Goal: Navigation & Orientation: Find specific page/section

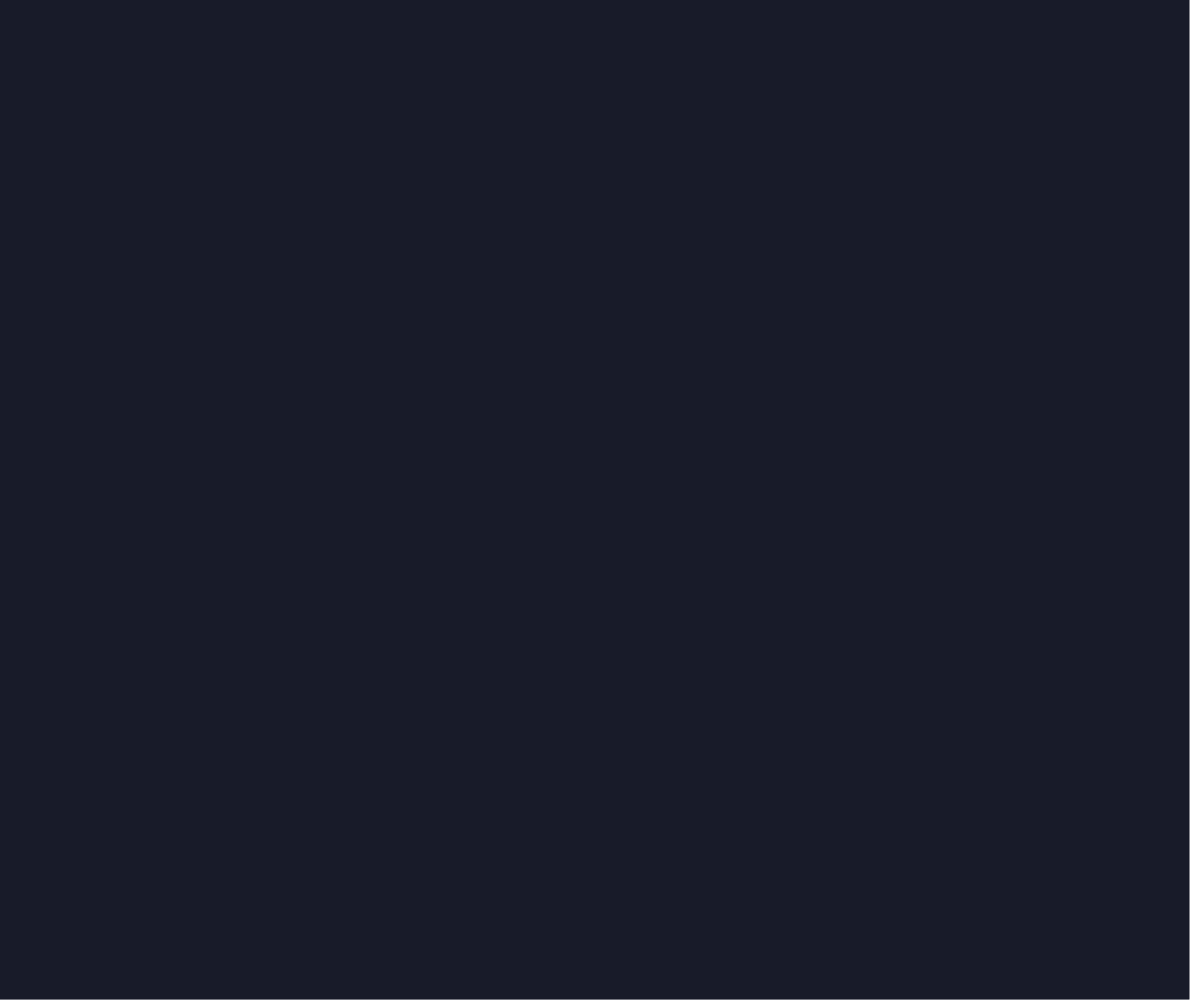
click at [1053, 351] on div at bounding box center [595, 500] width 1190 height 1000
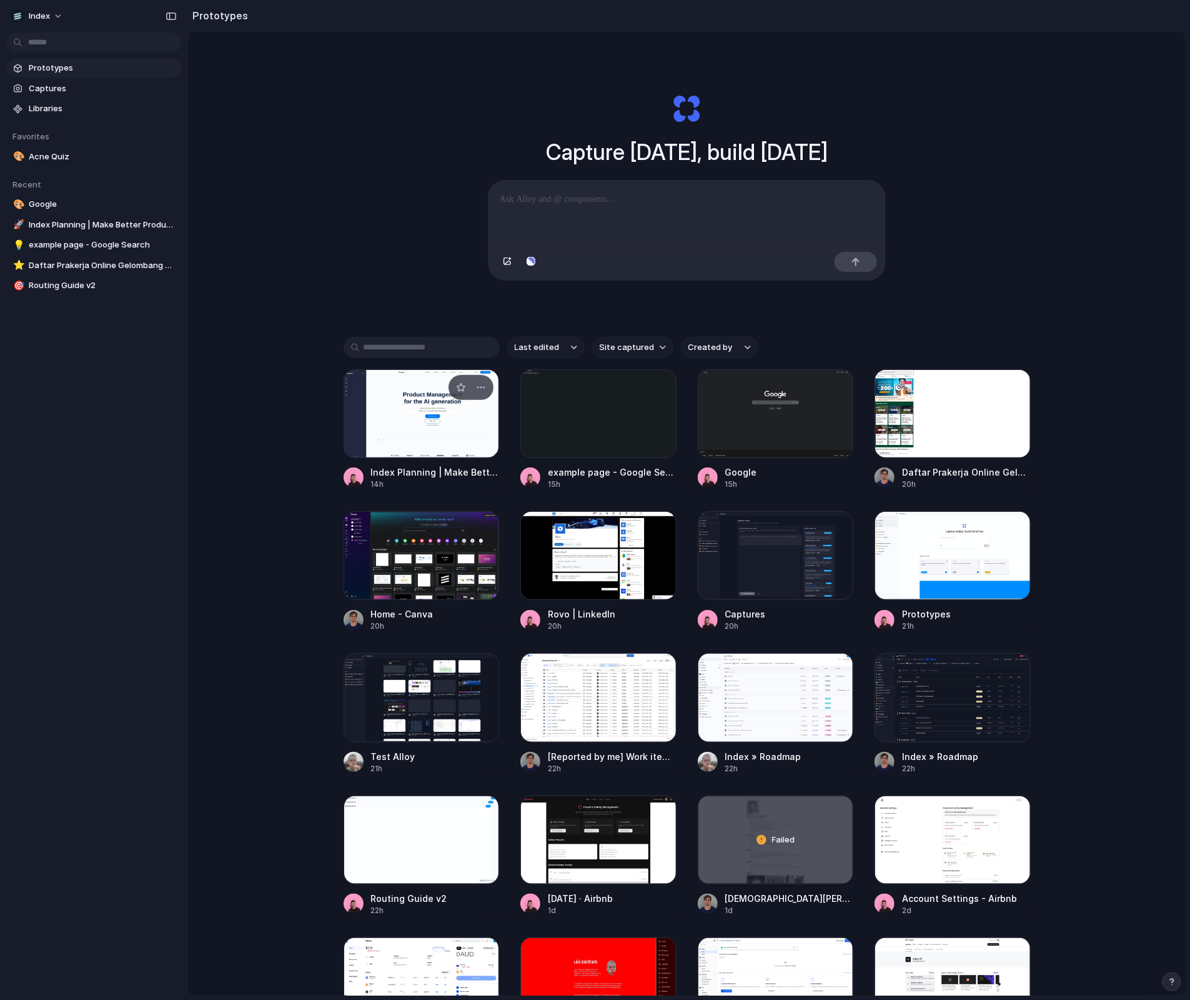
click at [395, 423] on div at bounding box center [422, 413] width 156 height 89
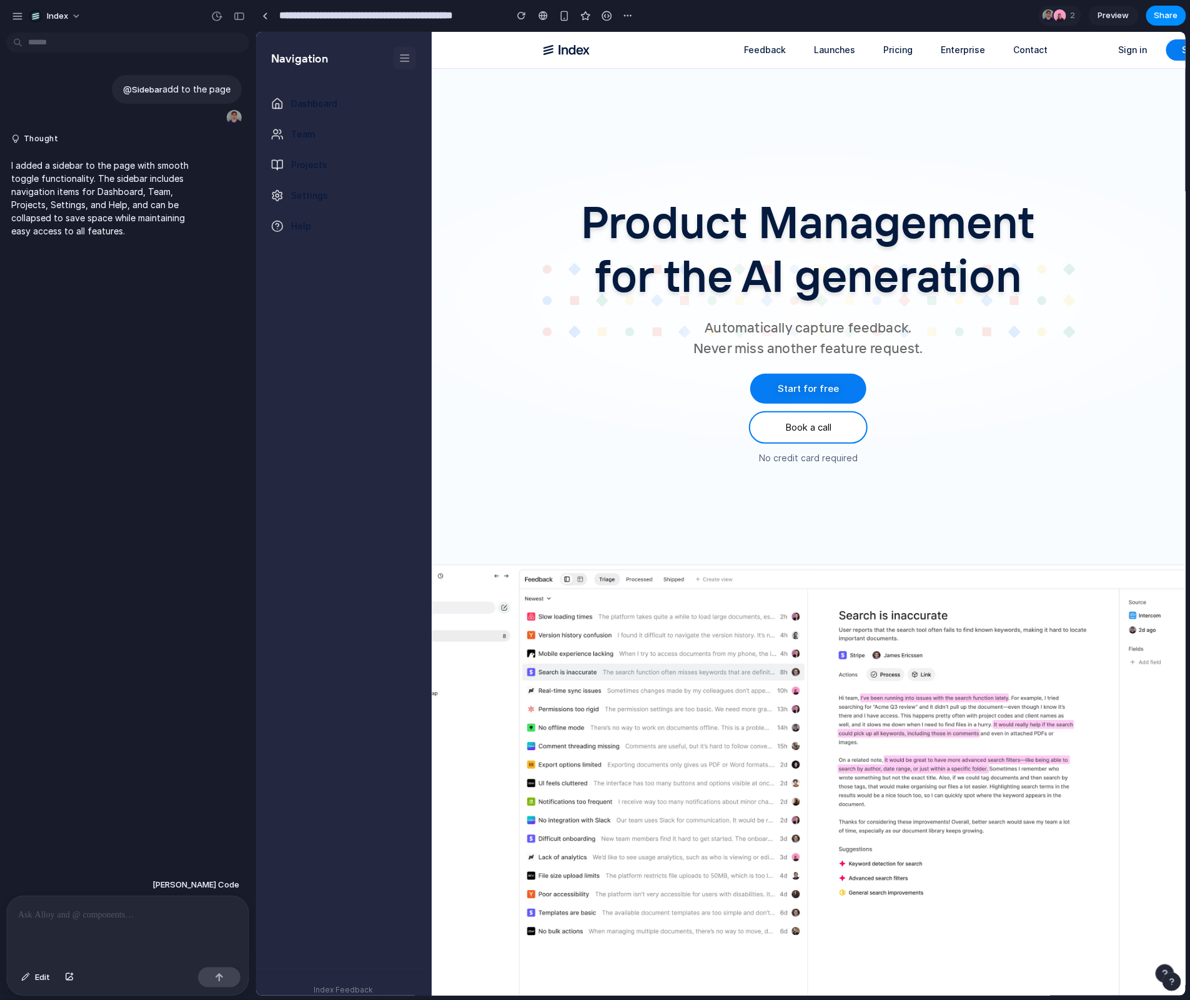
click at [399, 51] on icon at bounding box center [404, 57] width 12 height 12
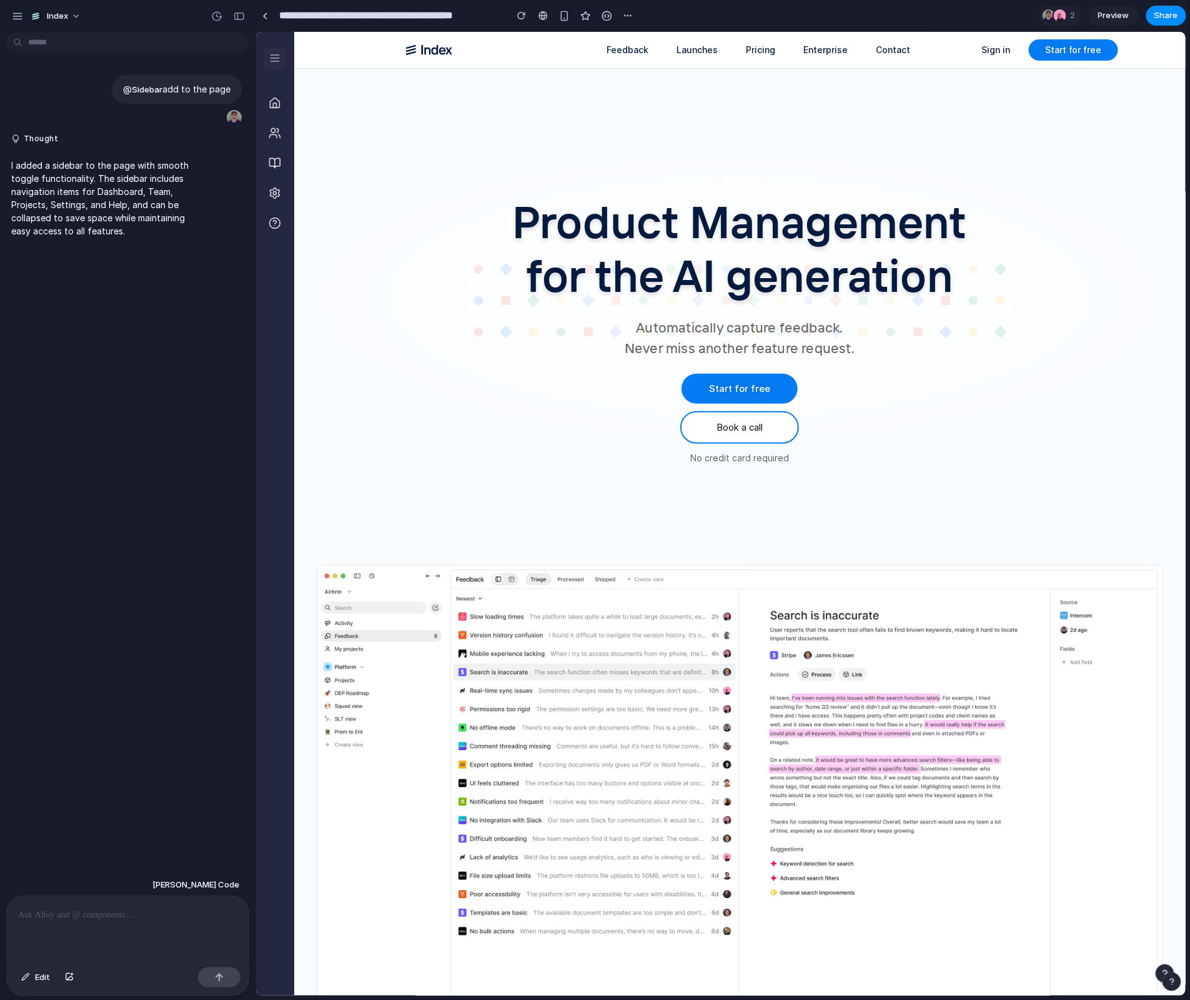
click at [276, 49] on button at bounding box center [274, 57] width 22 height 22
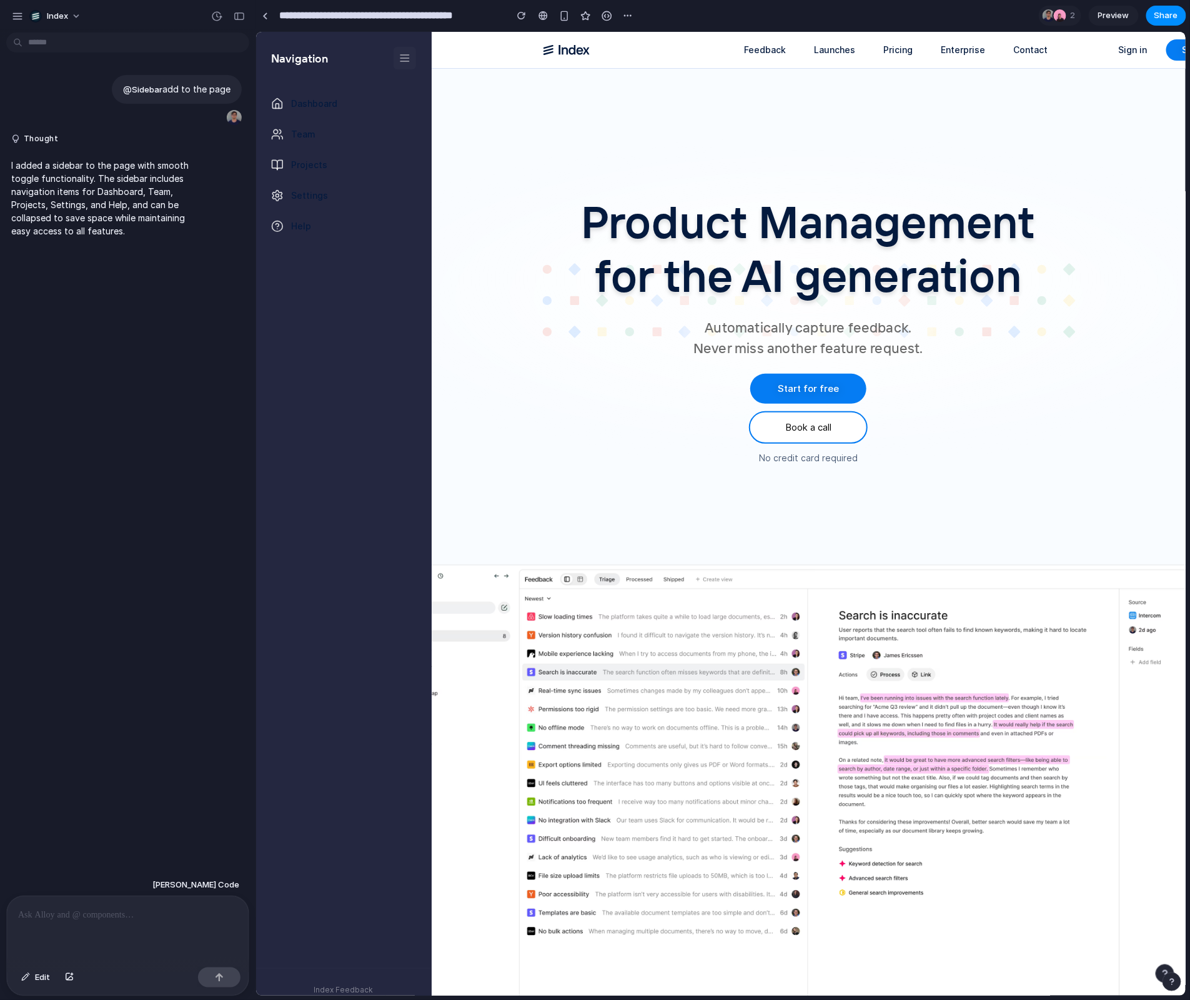
click at [409, 59] on icon at bounding box center [404, 57] width 12 height 12
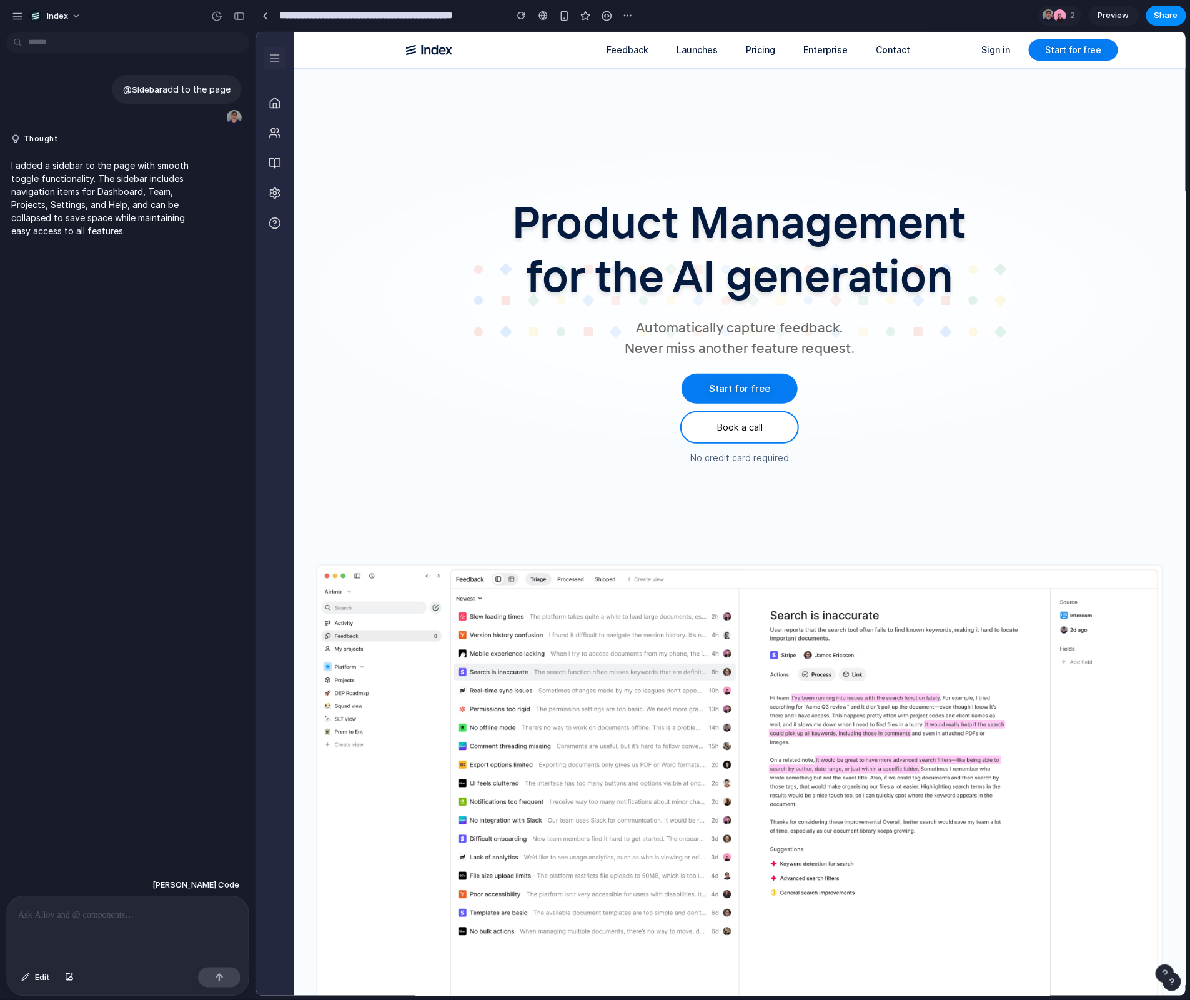
click at [279, 57] on icon at bounding box center [274, 57] width 12 height 12
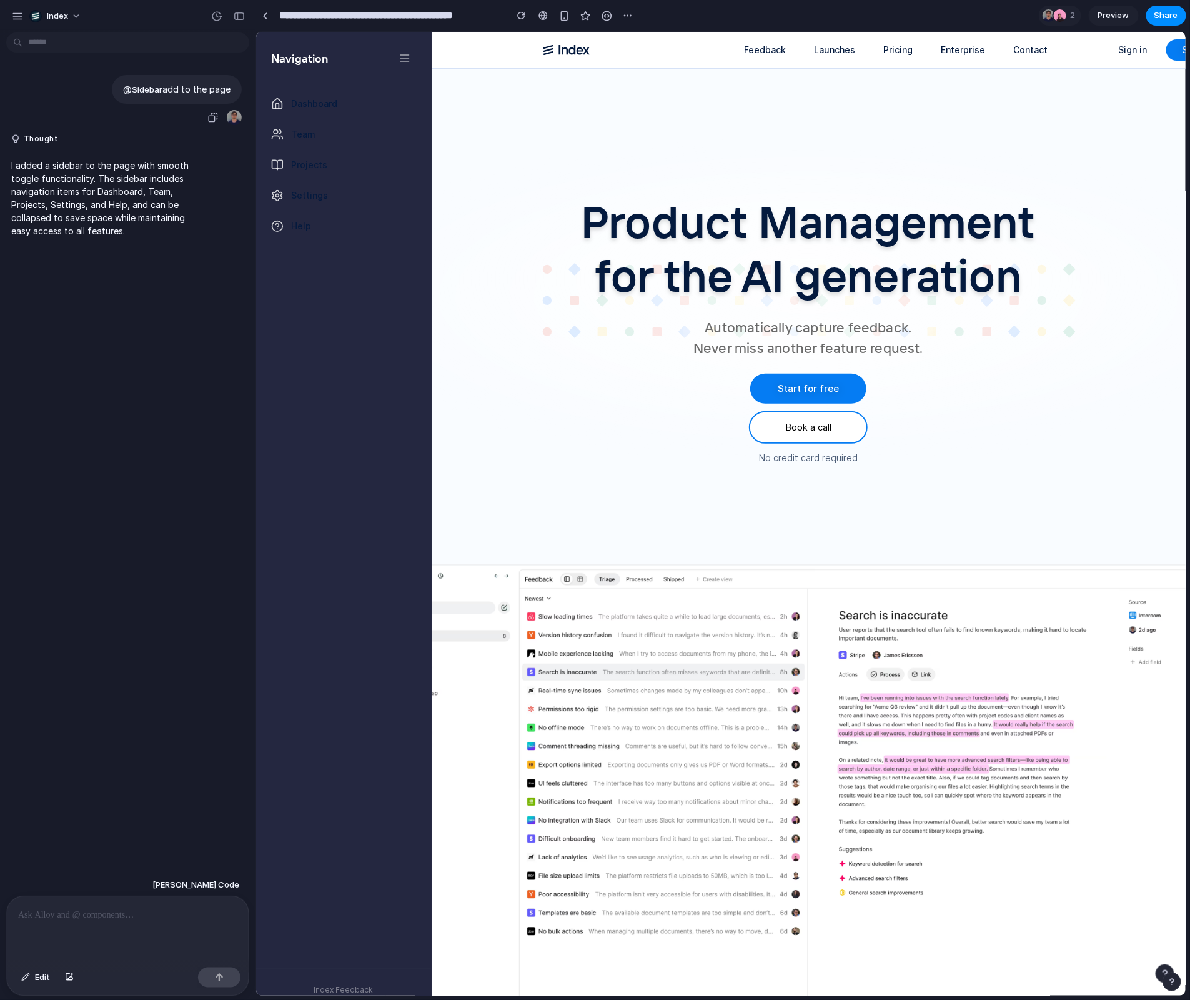
click at [137, 89] on link "Sidebar" at bounding box center [147, 89] width 31 height 10
click at [74, 11] on button "Index" at bounding box center [55, 16] width 63 height 20
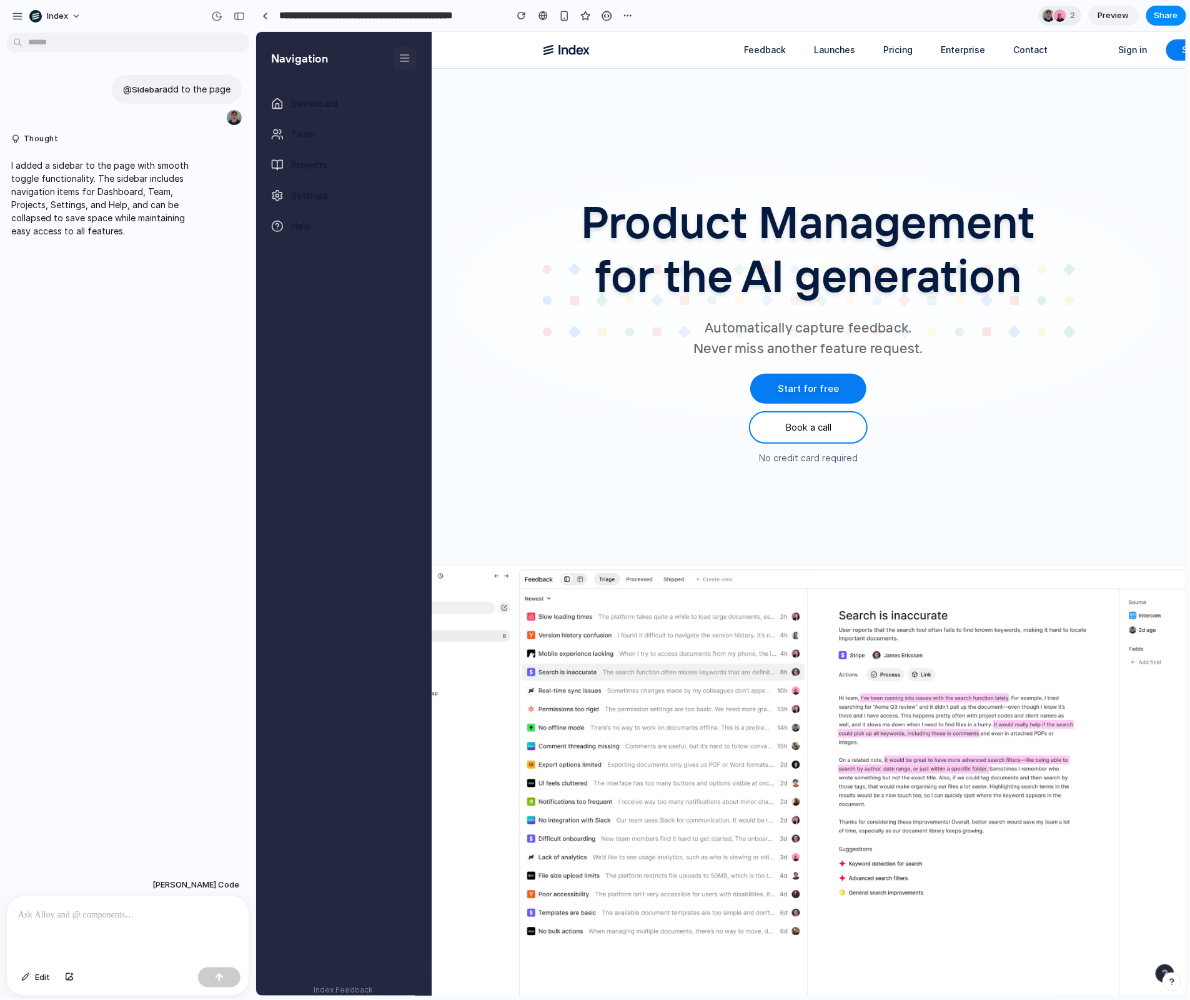
click at [413, 57] on button at bounding box center [404, 57] width 22 height 22
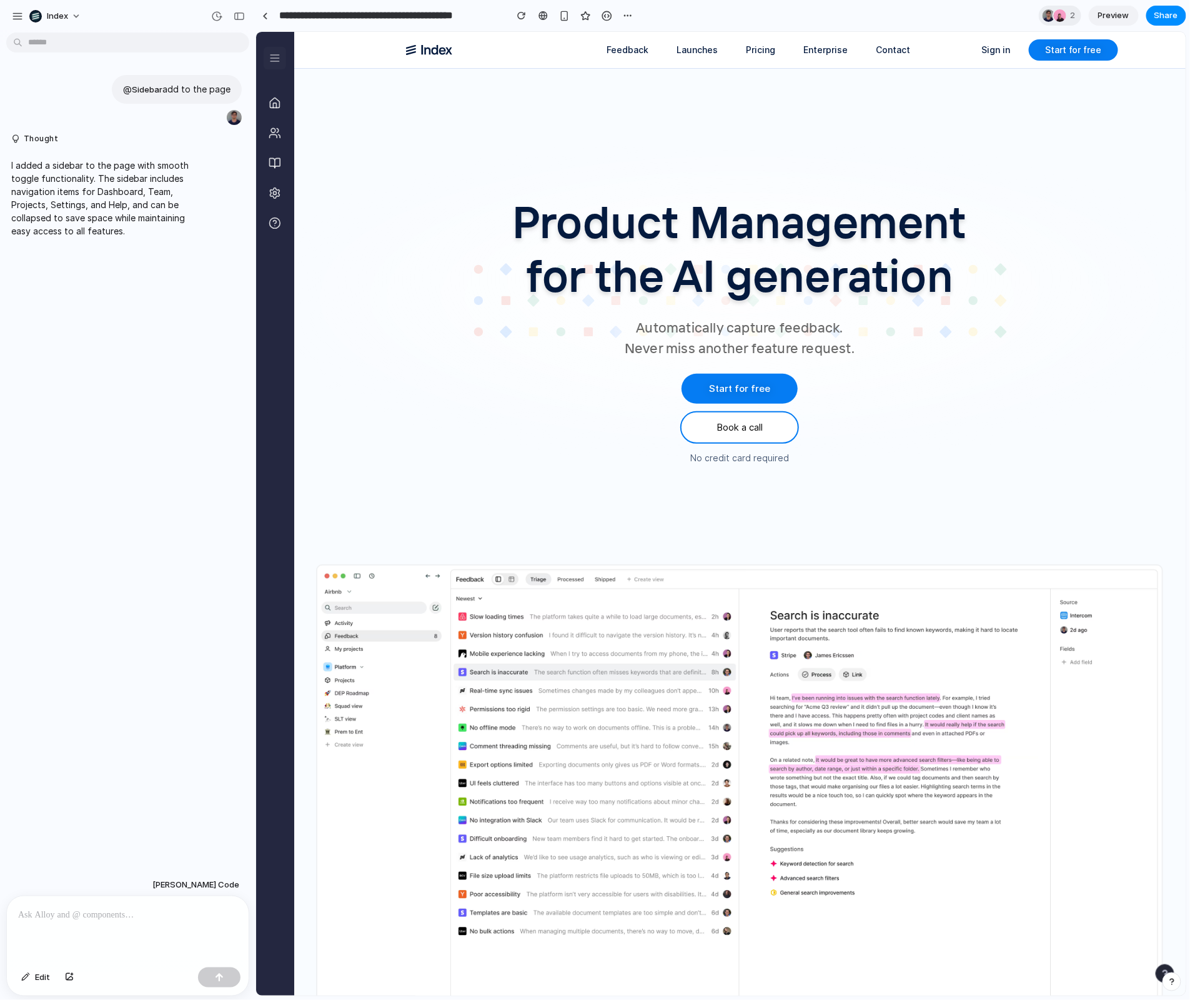
click at [266, 57] on button at bounding box center [274, 57] width 22 height 22
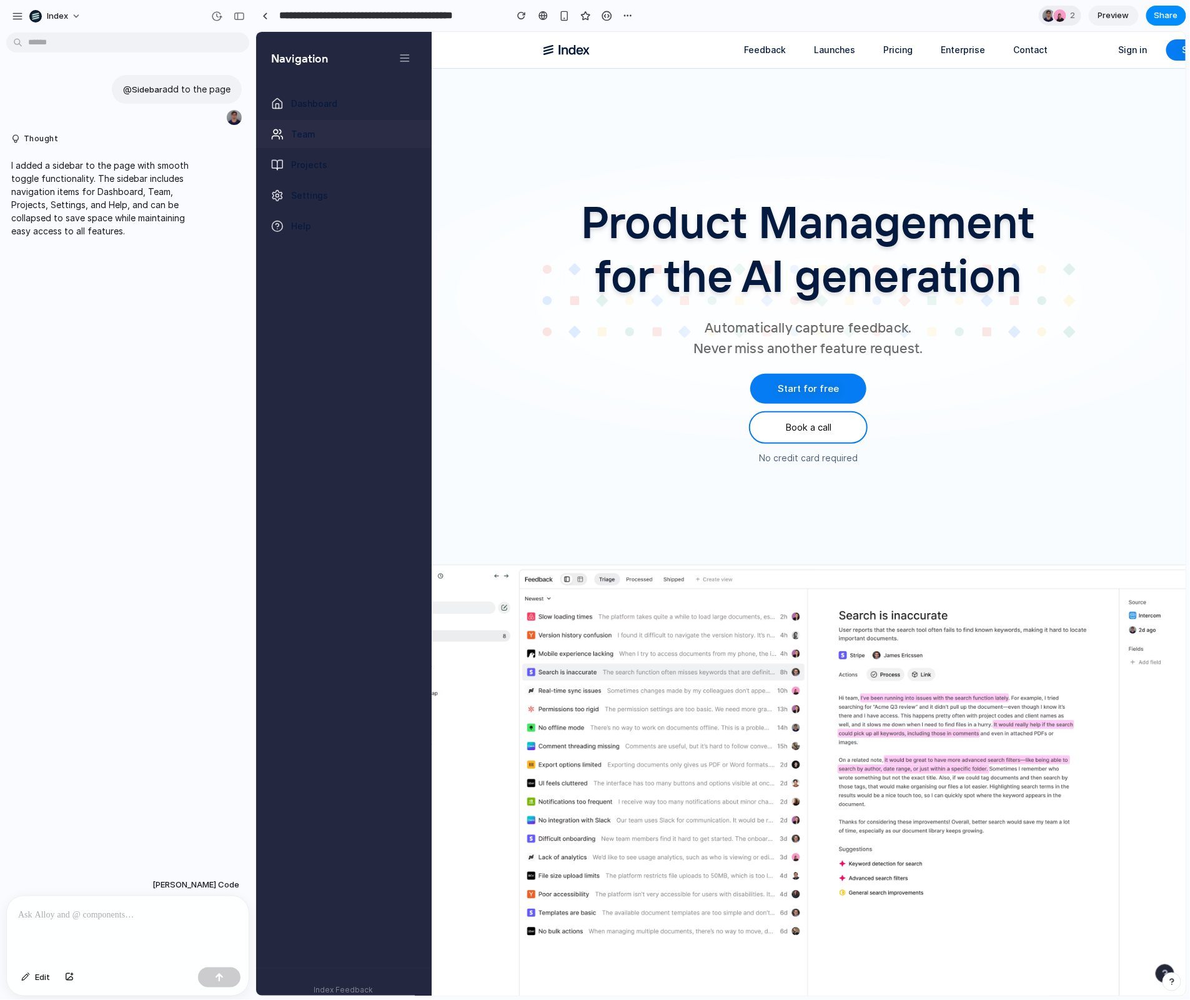
click at [284, 121] on link "Team" at bounding box center [343, 133] width 175 height 28
click at [287, 105] on link "Dashboard" at bounding box center [343, 103] width 175 height 28
click at [297, 132] on span "Team" at bounding box center [303, 133] width 24 height 13
click at [301, 156] on link "Projects" at bounding box center [343, 164] width 175 height 28
click at [416, 59] on div "Navigation" at bounding box center [343, 57] width 175 height 22
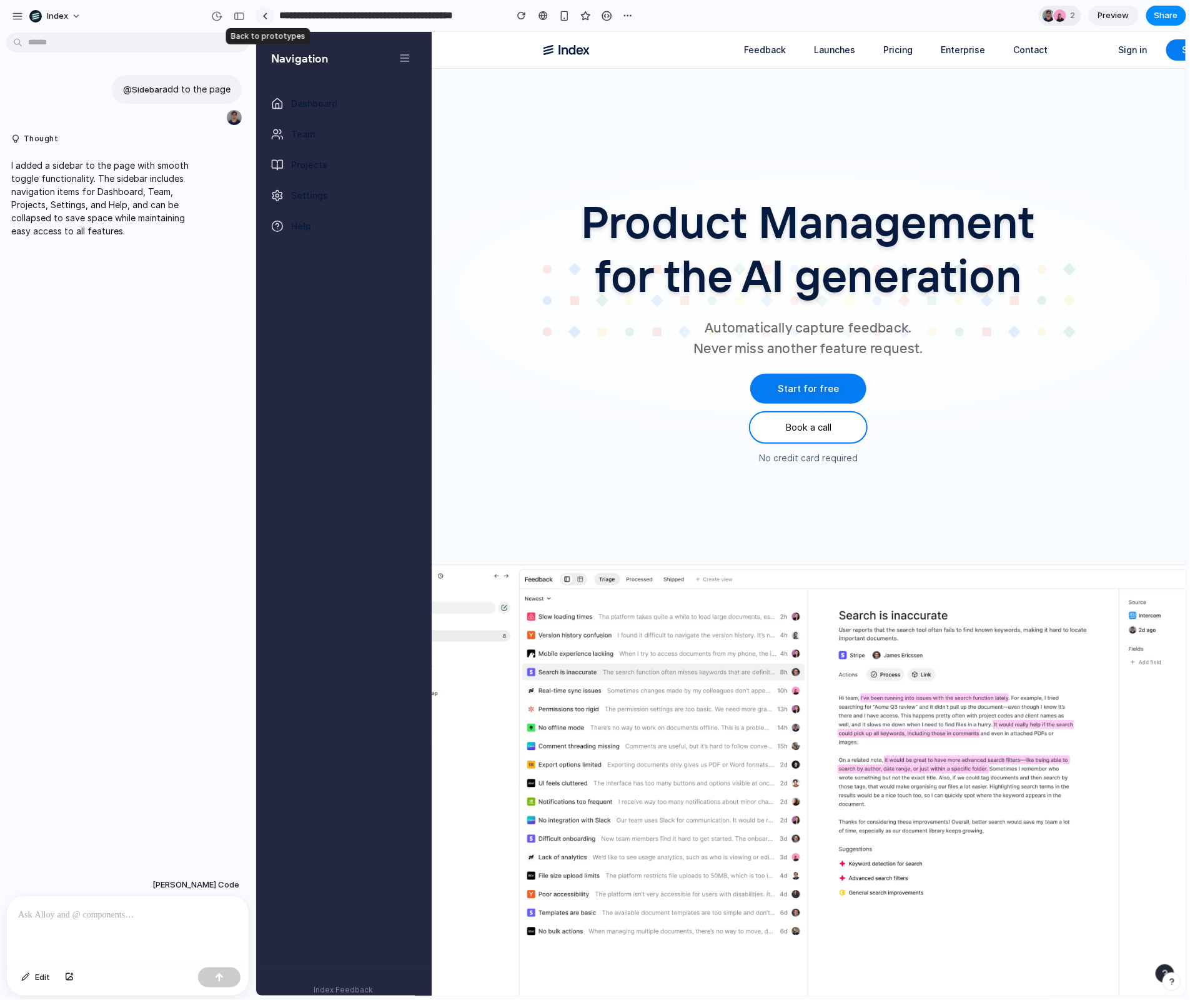
click at [265, 9] on link at bounding box center [265, 15] width 19 height 19
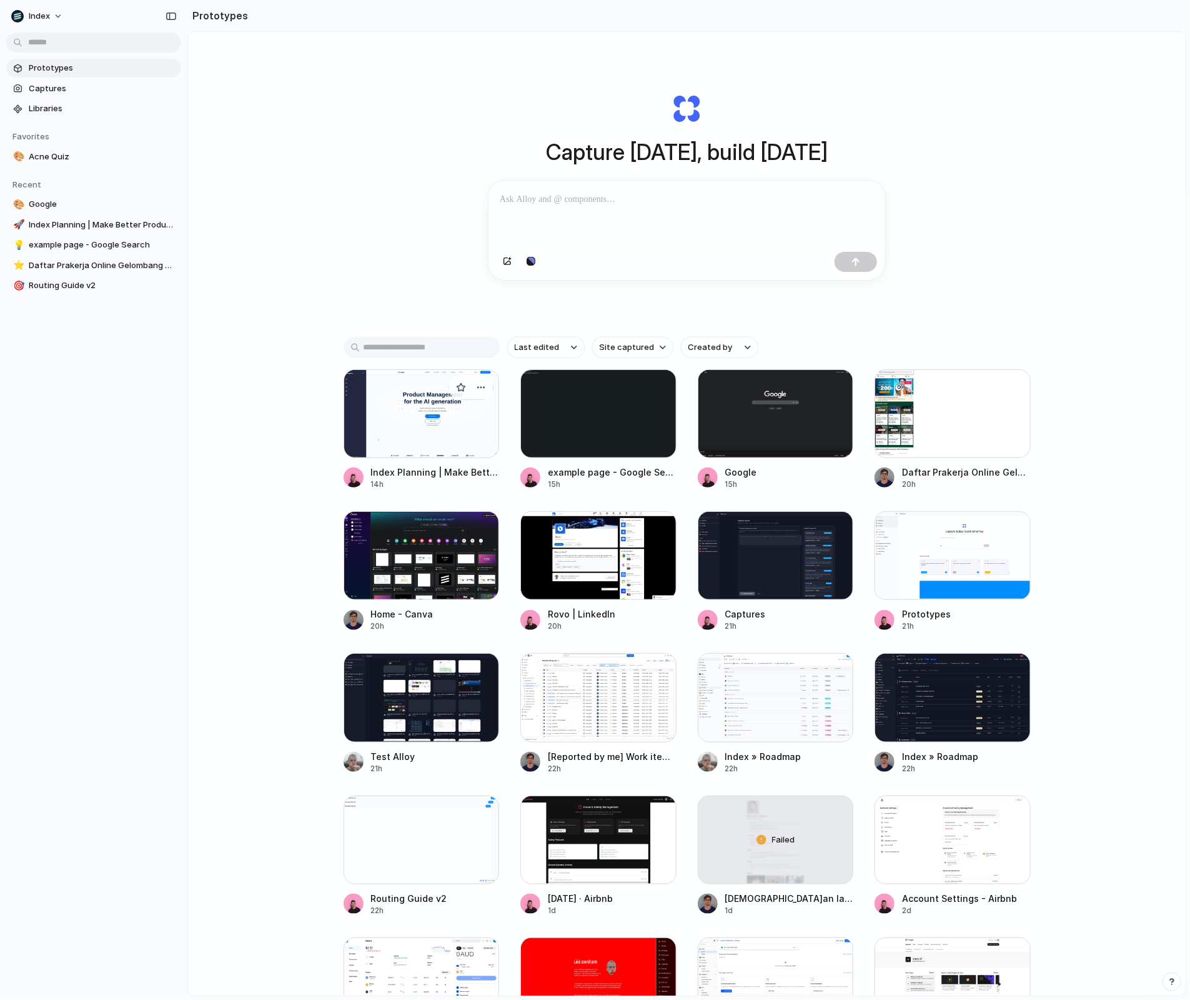
click at [398, 421] on div at bounding box center [422, 413] width 156 height 89
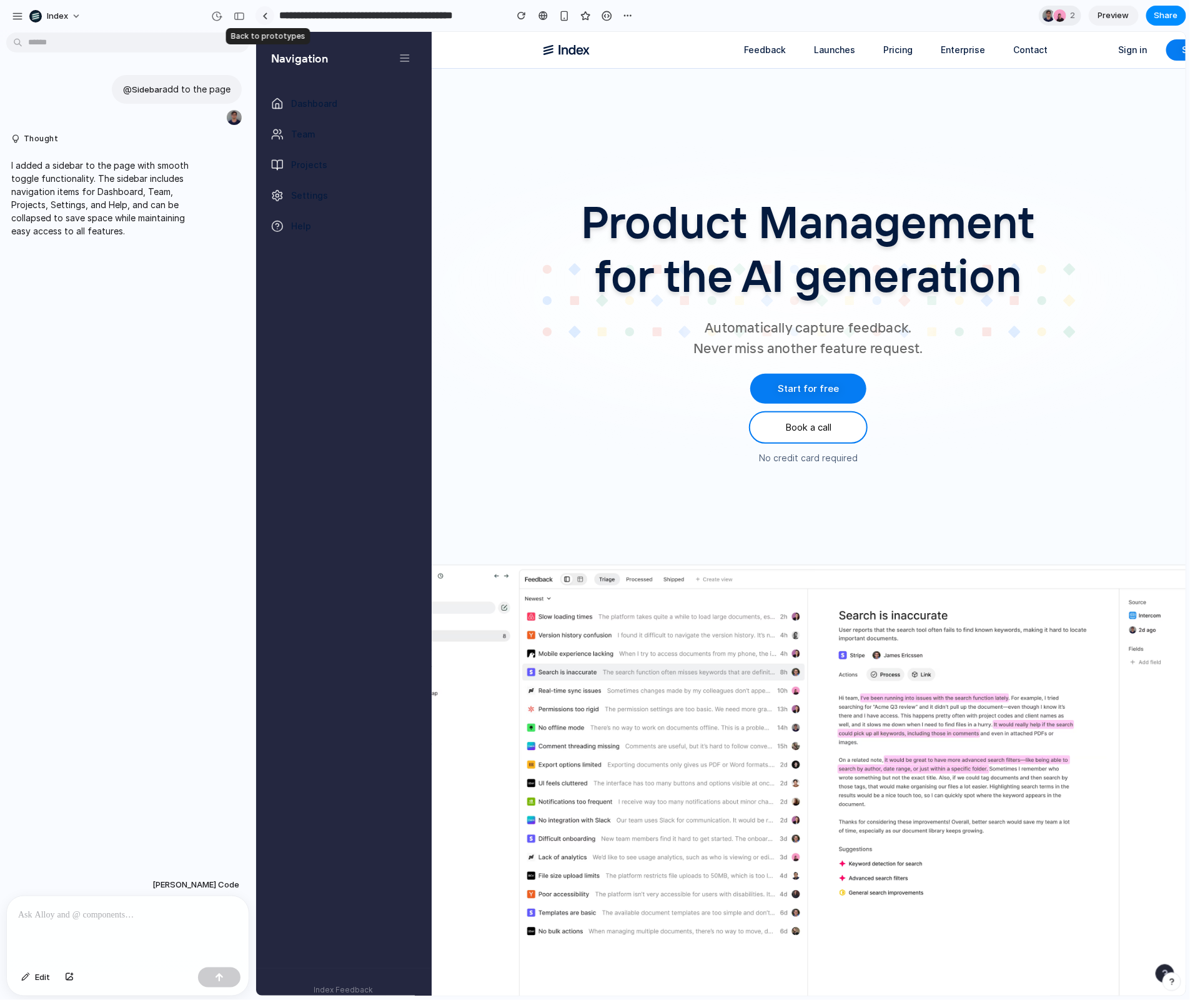
click at [264, 16] on div at bounding box center [265, 15] width 6 height 7
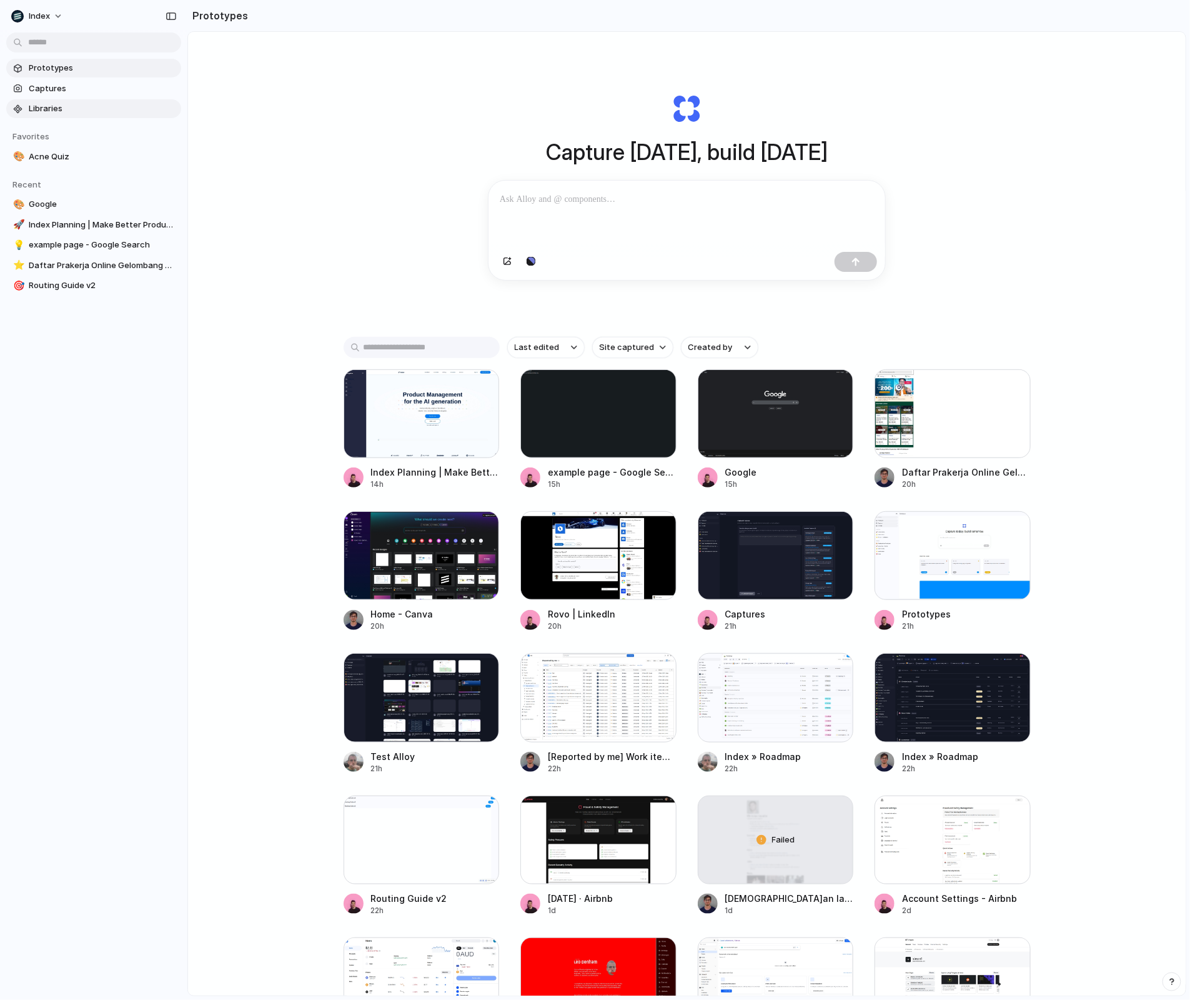
click at [73, 102] on span "Libraries" at bounding box center [102, 108] width 147 height 12
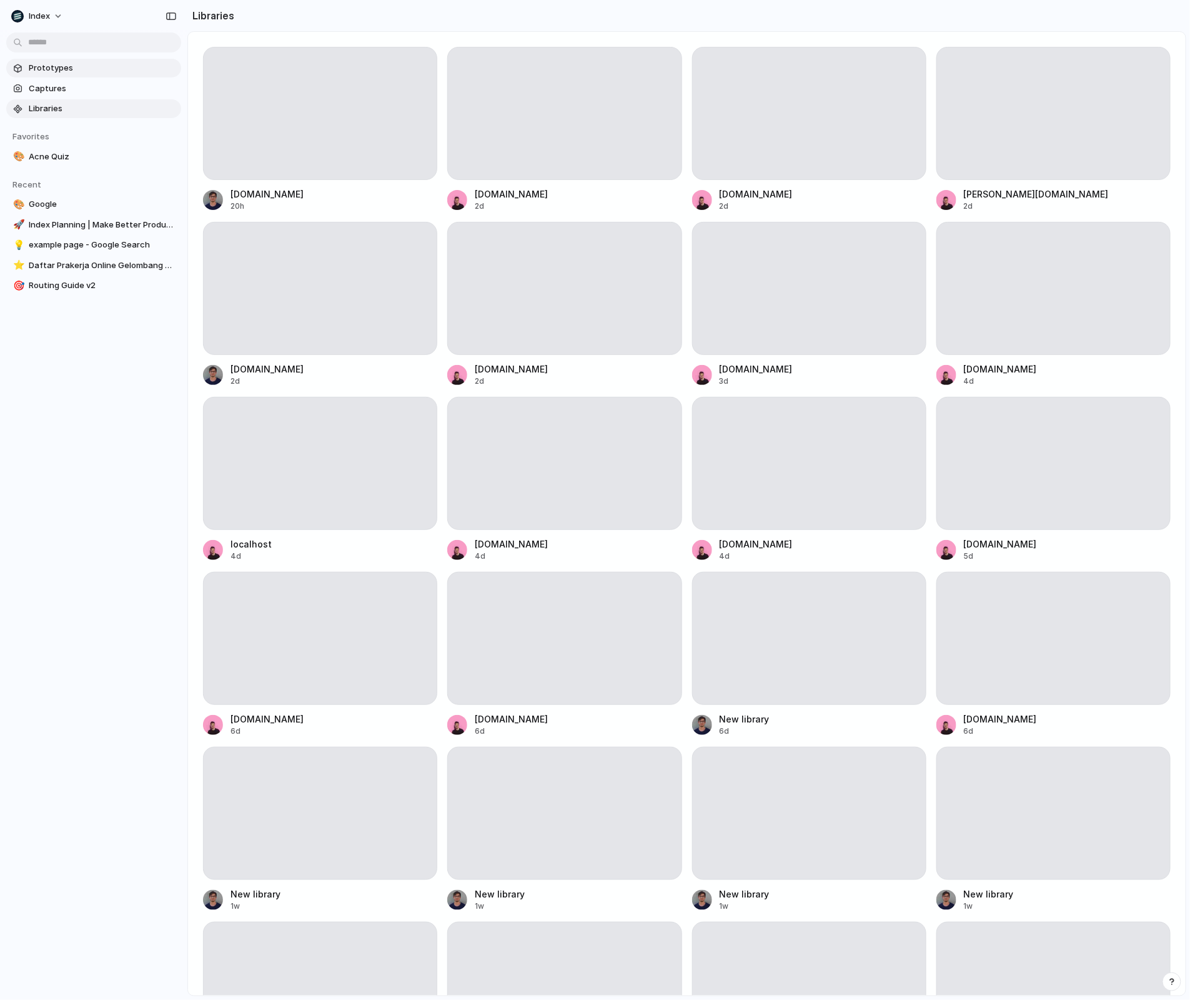
click at [81, 71] on span "Prototypes" at bounding box center [102, 68] width 147 height 12
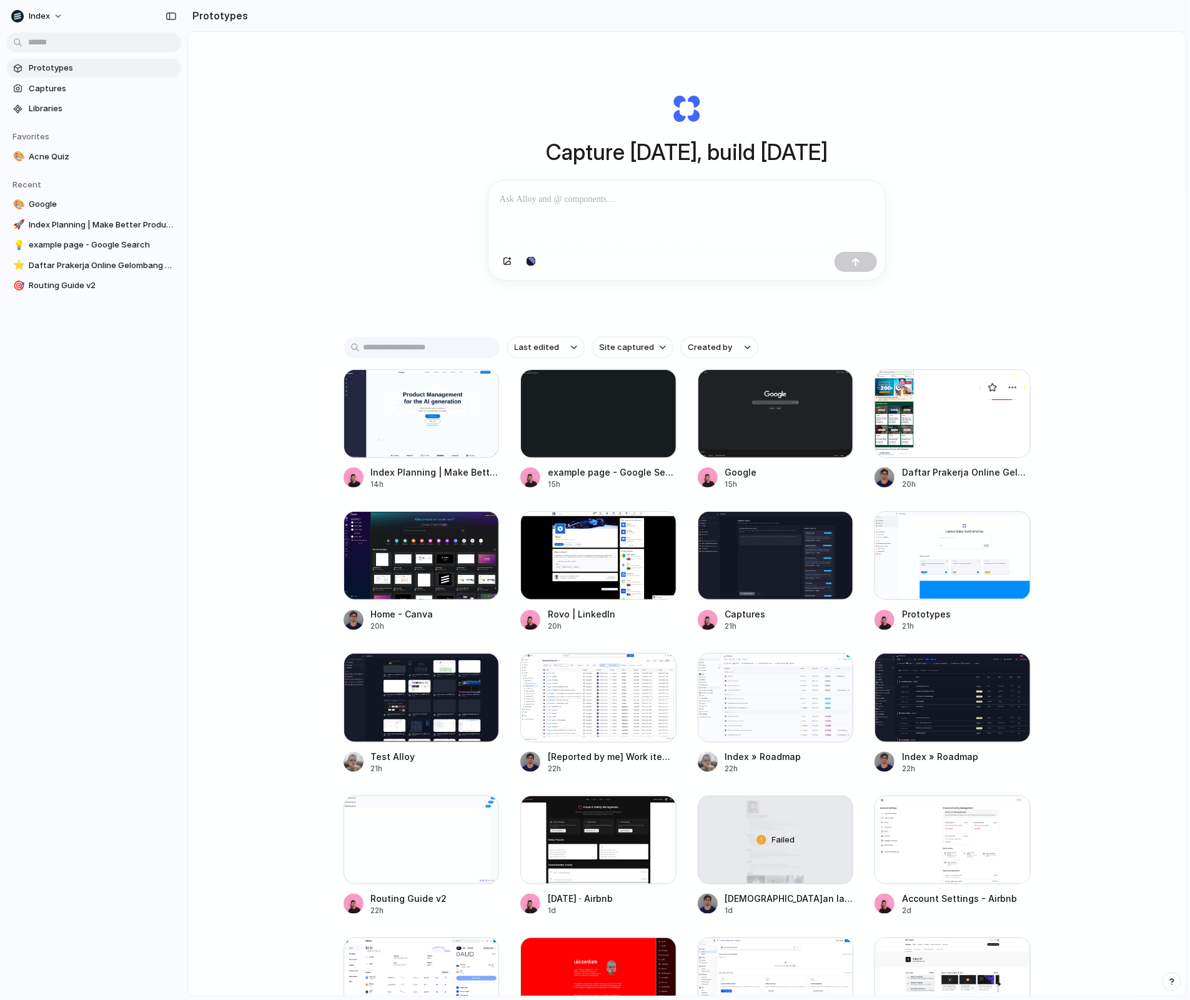
click at [953, 429] on div at bounding box center [953, 413] width 156 height 89
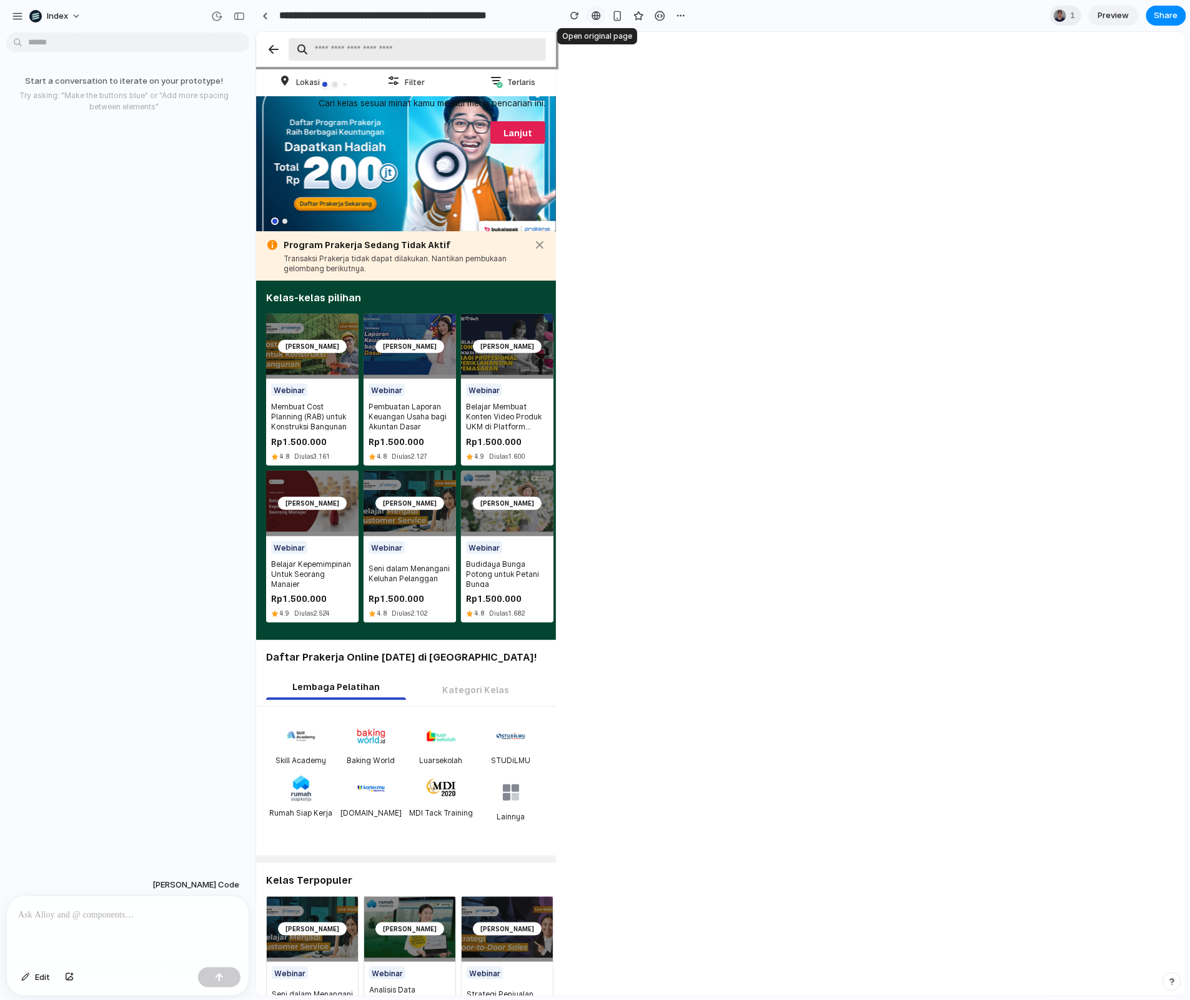
click at [594, 9] on link at bounding box center [596, 15] width 19 height 19
click at [260, 9] on link at bounding box center [265, 15] width 19 height 19
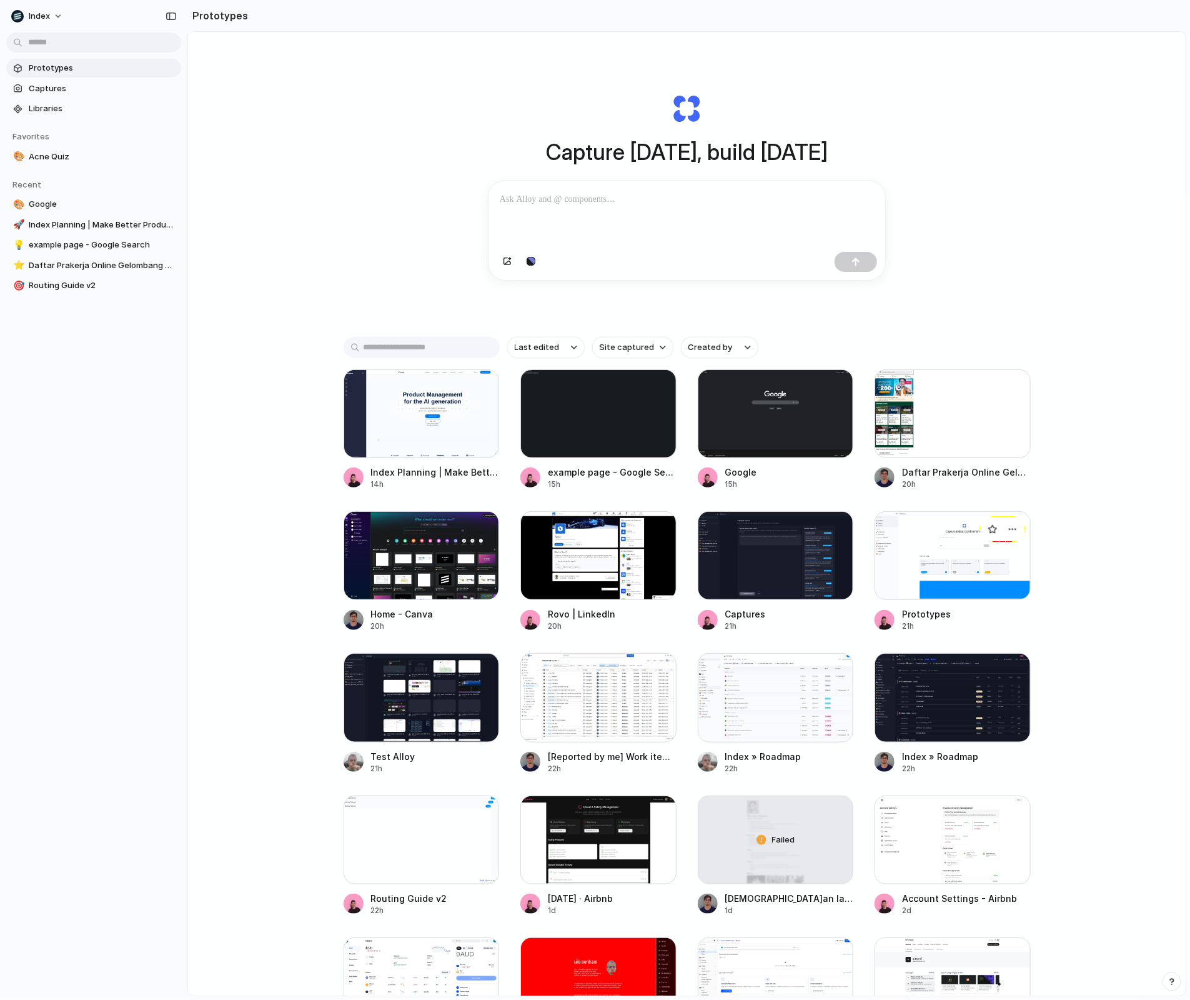
click at [1004, 555] on div at bounding box center [953, 555] width 156 height 89
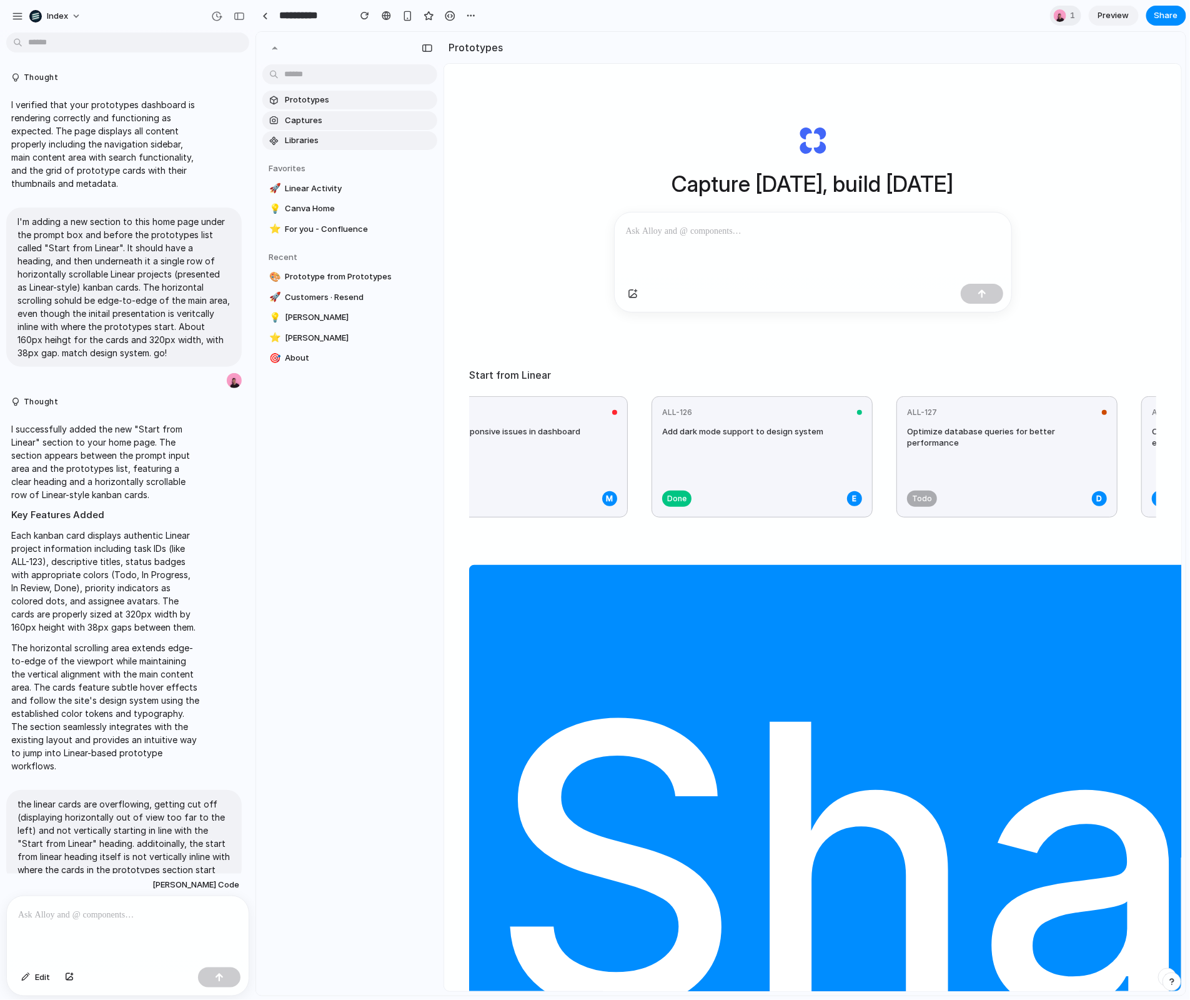
scroll to position [0, 552]
click at [281, 47] on div at bounding box center [274, 47] width 15 height 15
click at [263, 17] on div at bounding box center [265, 15] width 6 height 7
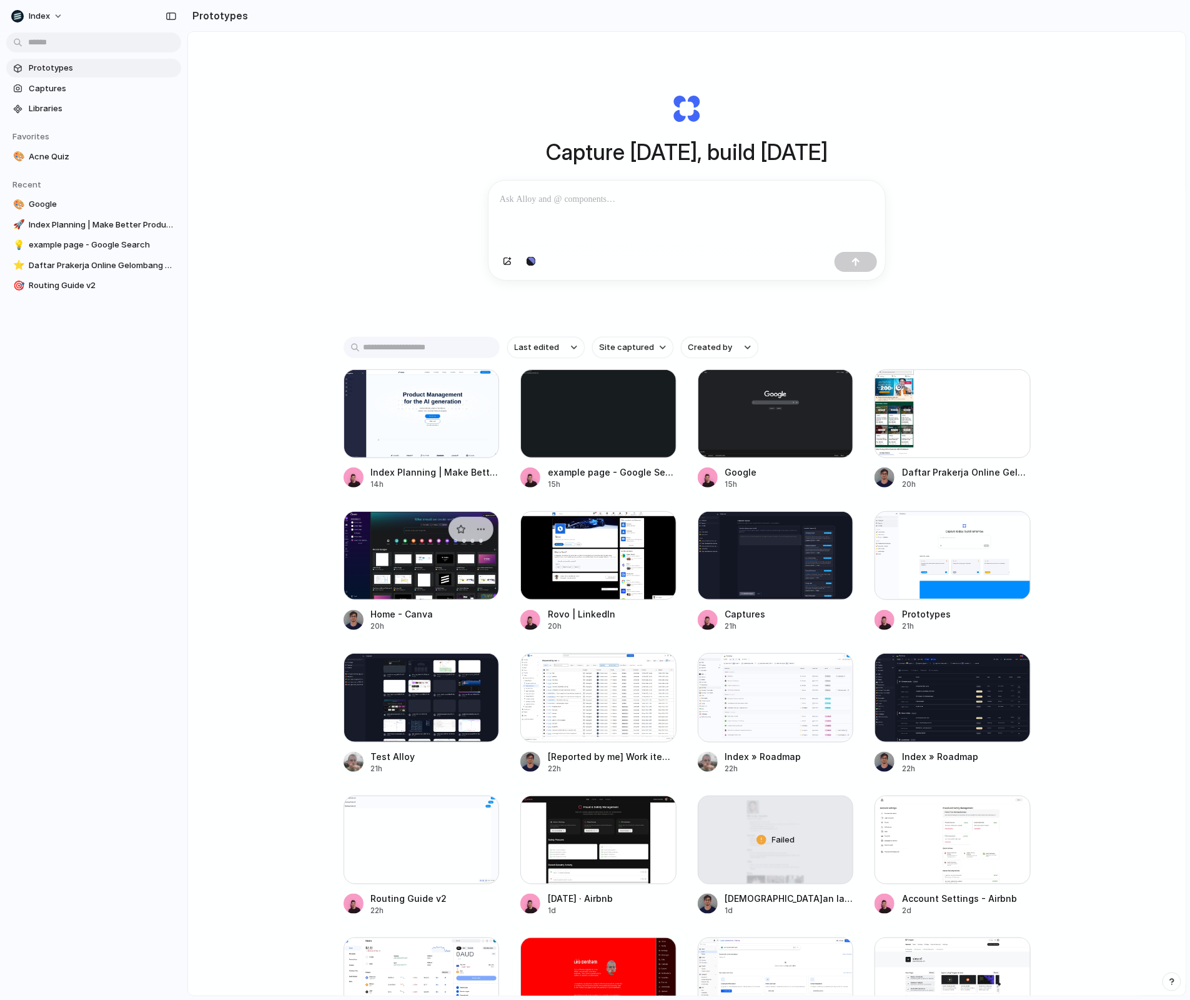
click at [426, 590] on div at bounding box center [422, 555] width 156 height 89
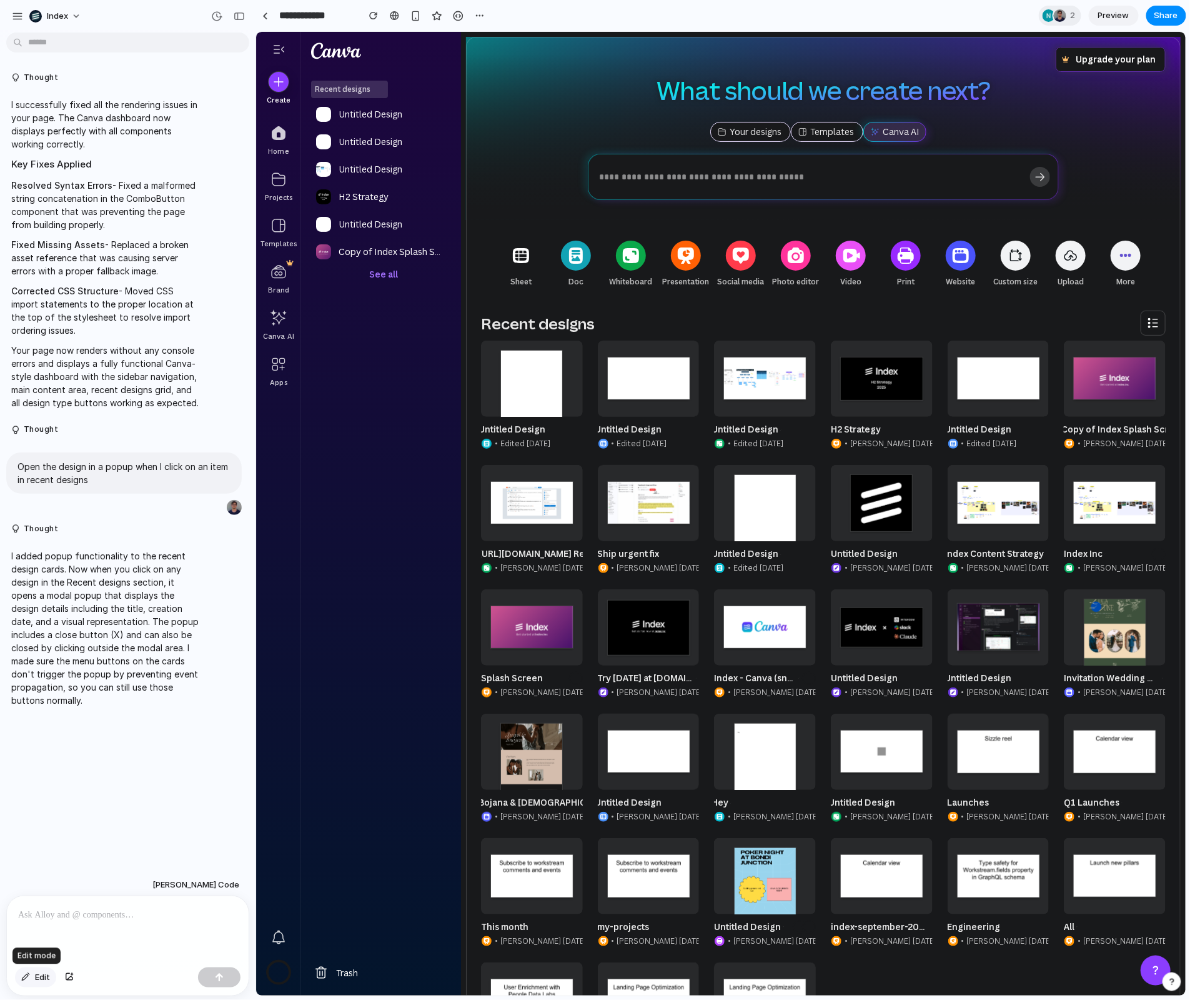
click at [51, 974] on button "Edit" at bounding box center [35, 977] width 41 height 20
click at [64, 979] on button "button" at bounding box center [69, 977] width 21 height 20
click at [29, 975] on div "button" at bounding box center [25, 977] width 9 height 7
click at [521, 647] on link at bounding box center [532, 643] width 102 height 109
click at [496, 604] on span at bounding box center [493, 601] width 15 height 15
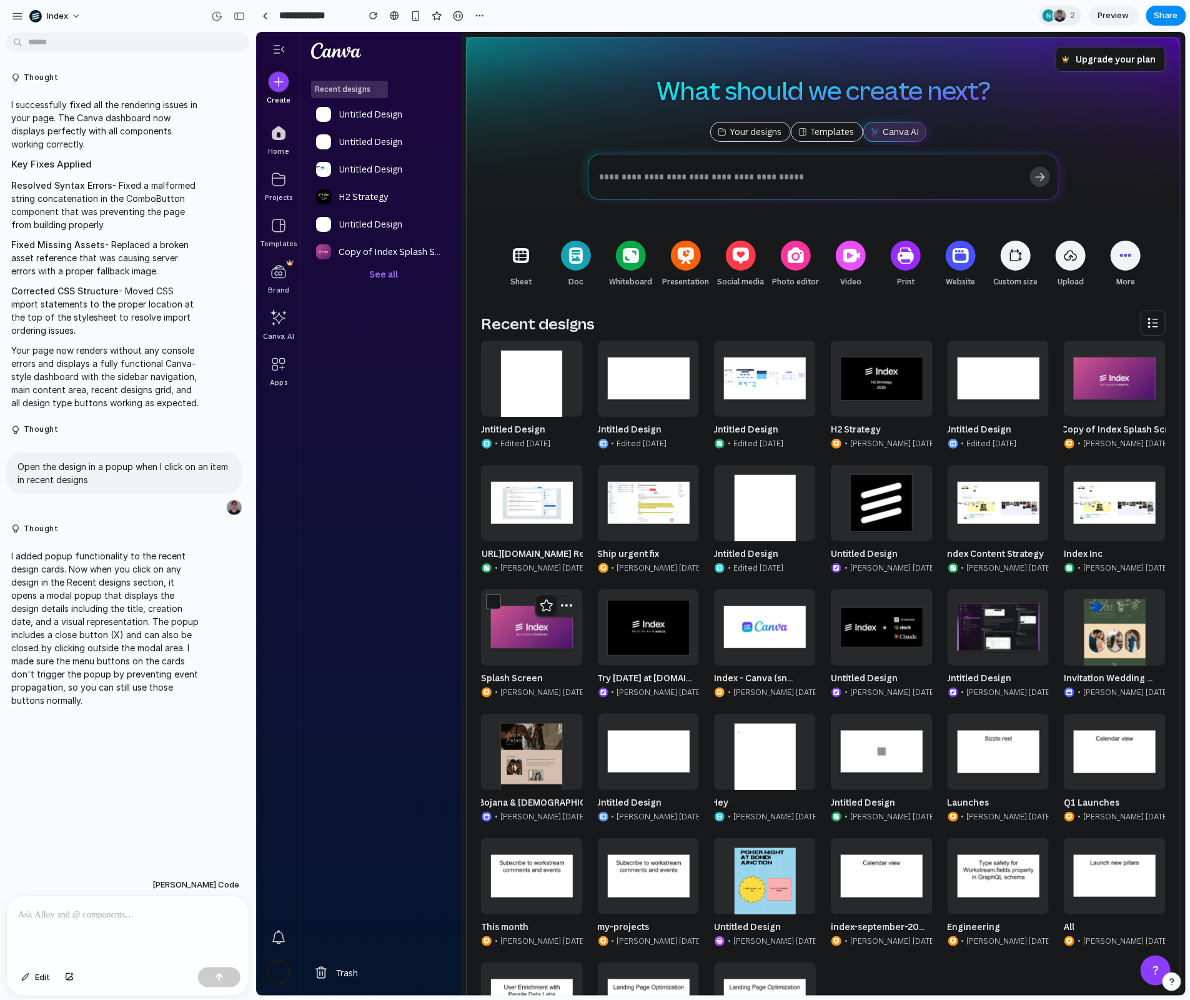
click at [568, 601] on span "button" at bounding box center [566, 604] width 15 height 15
click at [266, 17] on div at bounding box center [265, 15] width 6 height 7
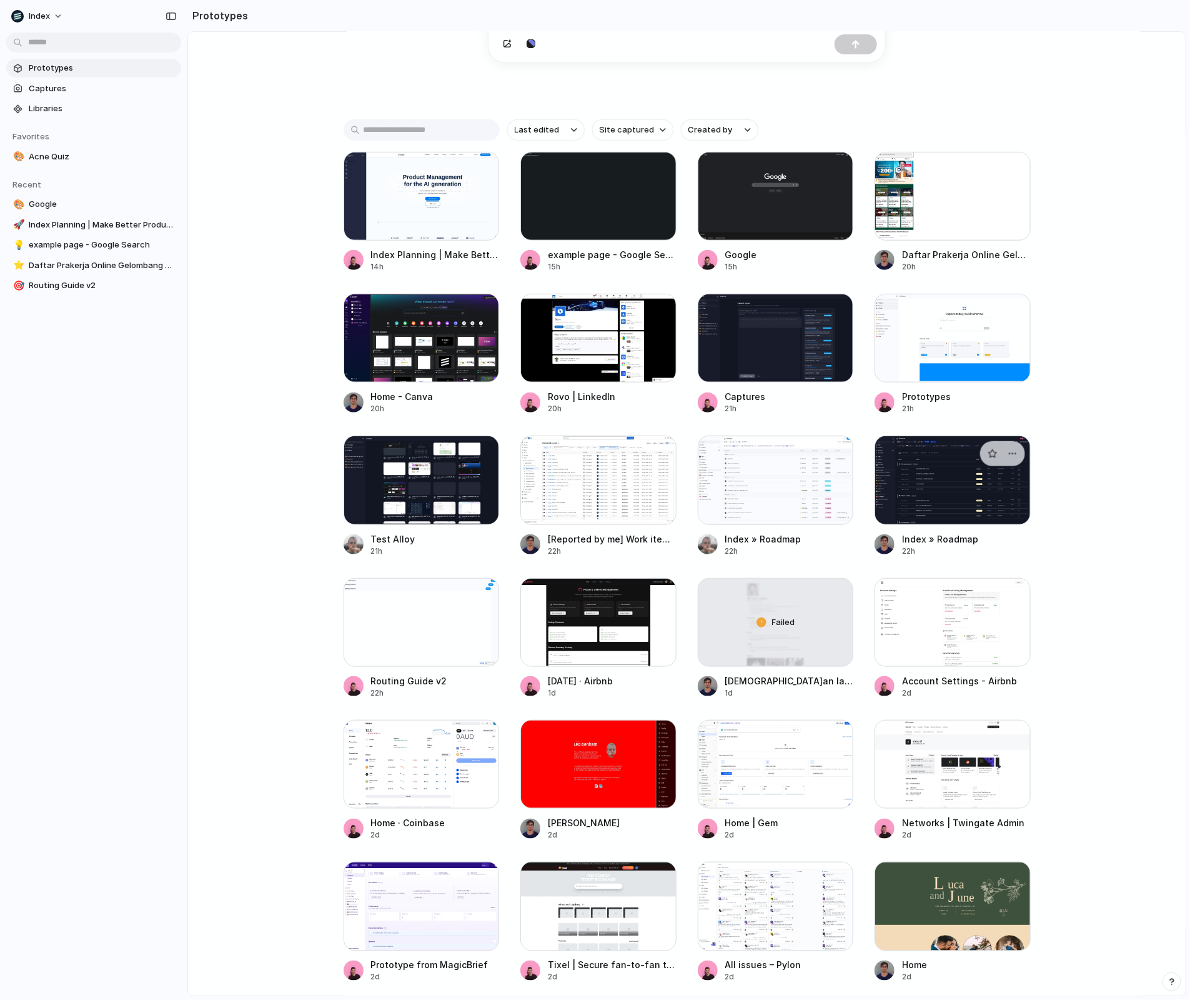
scroll to position [250, 0]
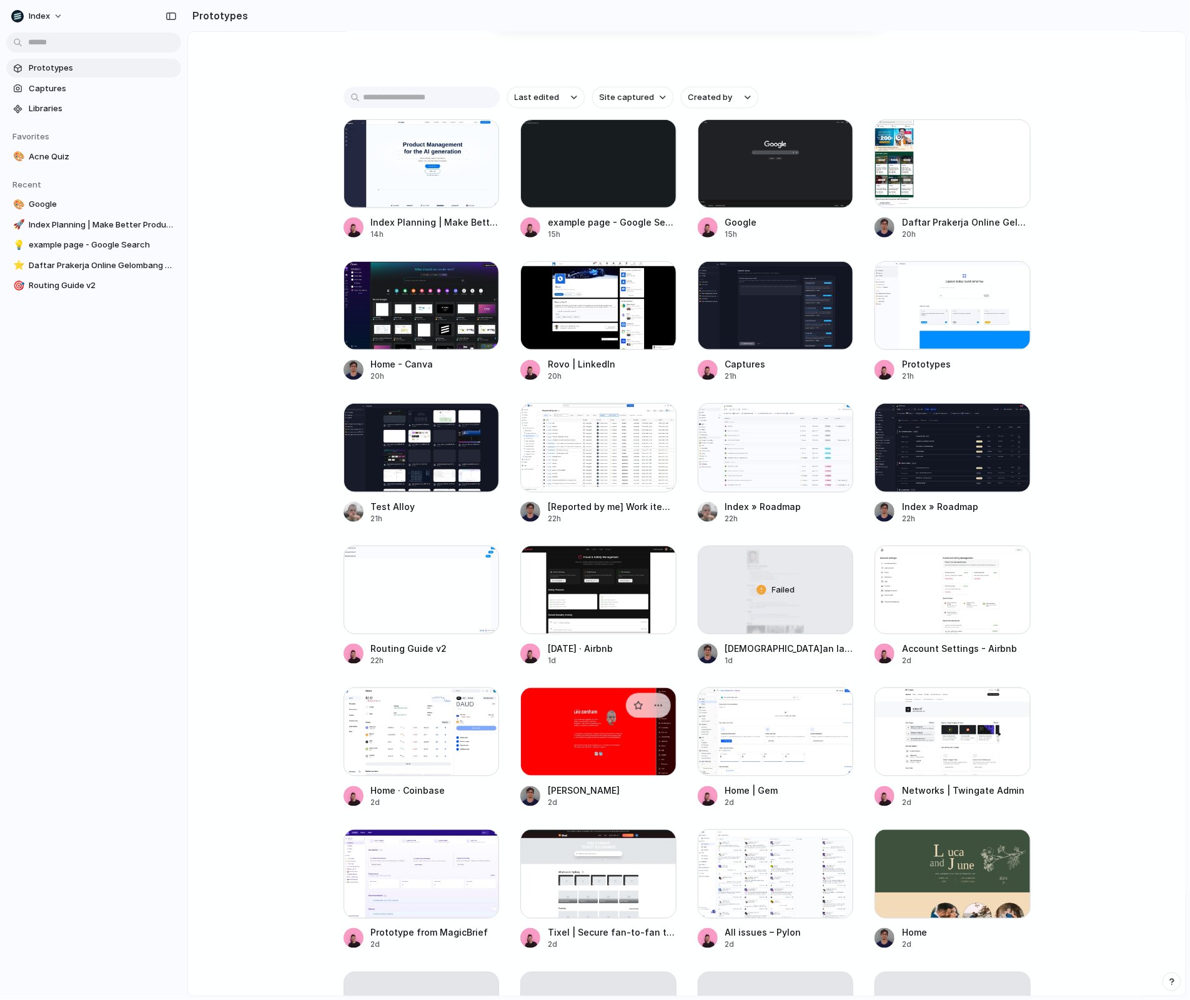
click at [592, 768] on div at bounding box center [599, 731] width 156 height 89
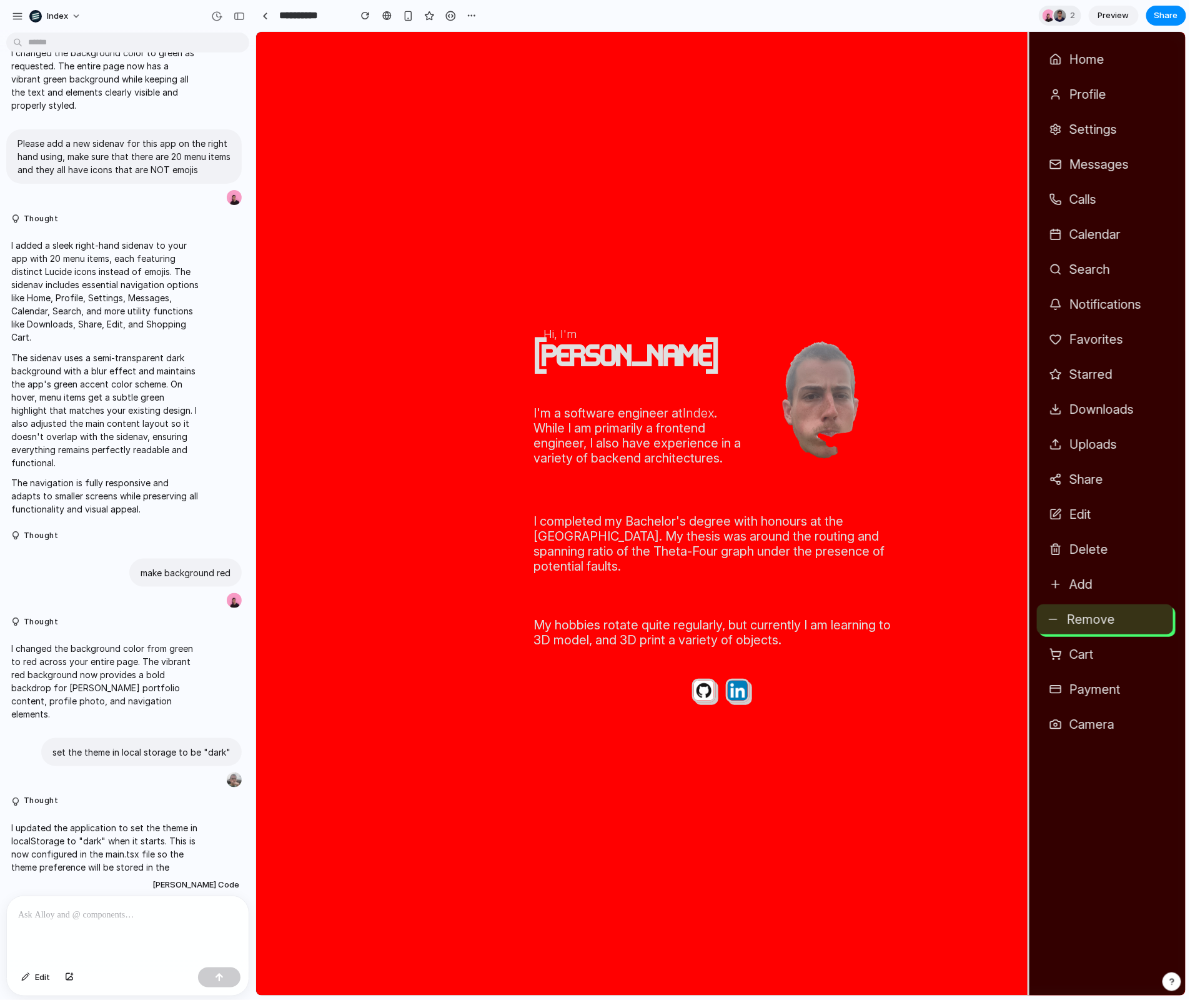
click at [1099, 621] on span "Remove" at bounding box center [1091, 618] width 48 height 15
click at [268, 23] on link at bounding box center [265, 15] width 19 height 19
